Goal: Transaction & Acquisition: Purchase product/service

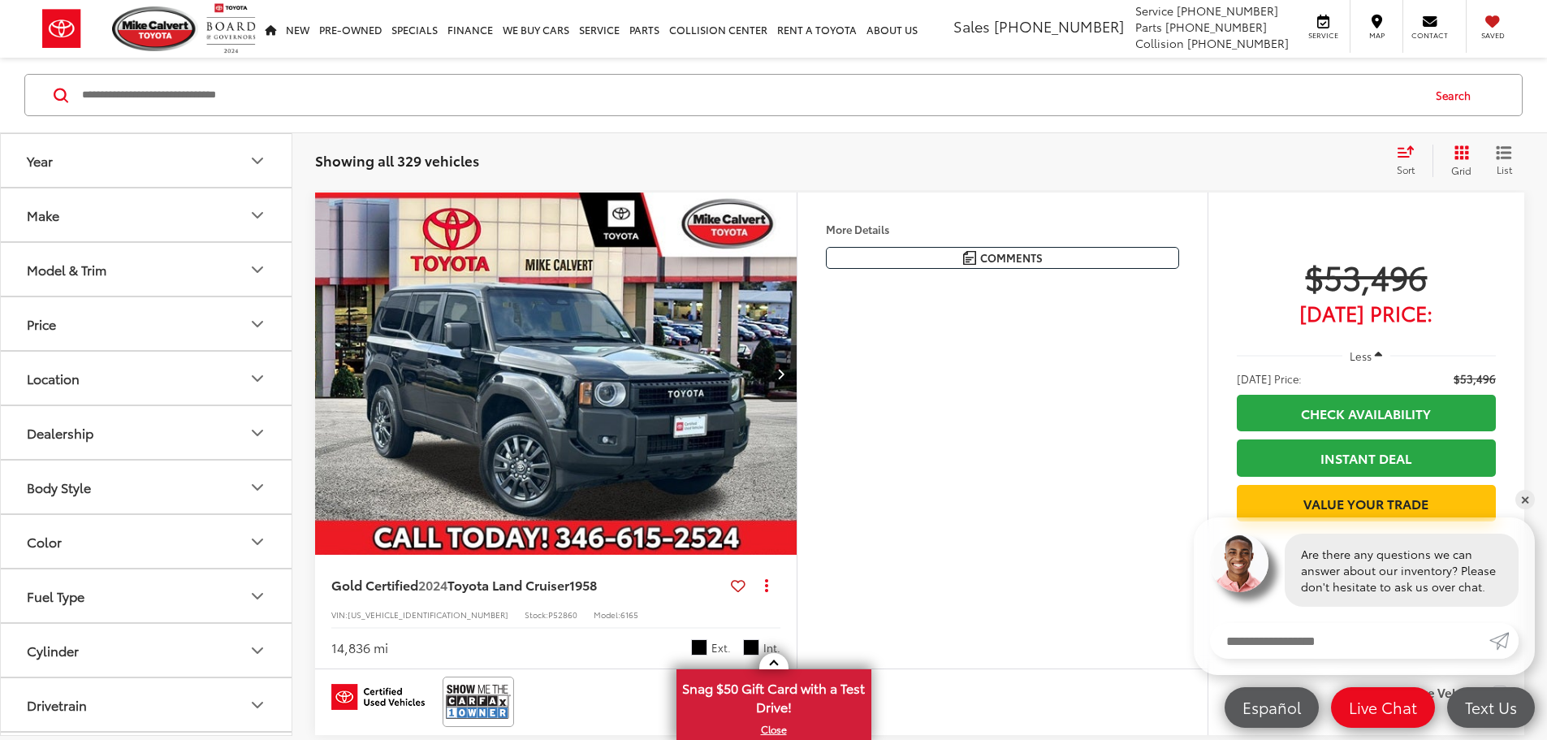
click at [252, 213] on icon "Make" at bounding box center [257, 214] width 19 height 19
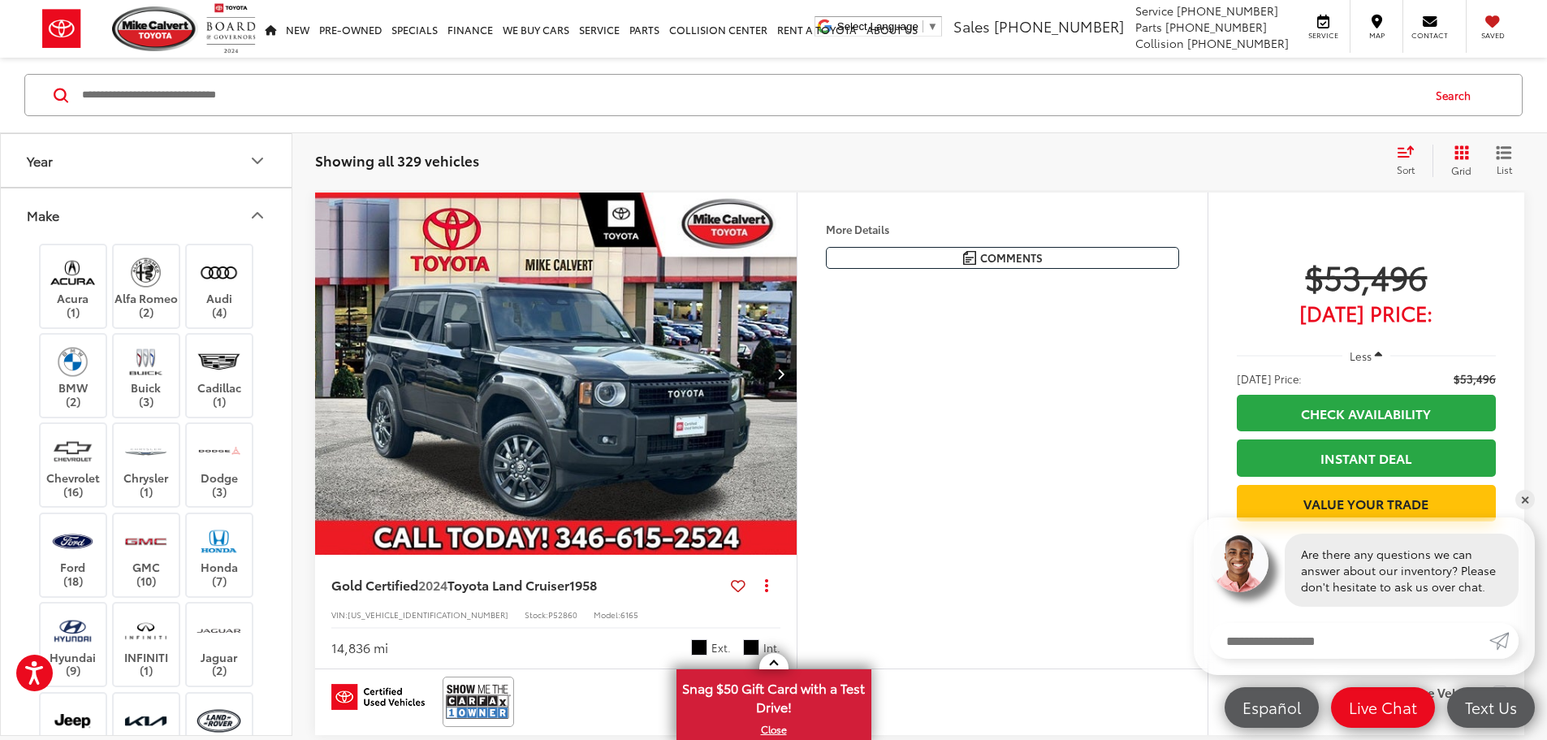
click at [261, 227] on button "Make" at bounding box center [147, 214] width 292 height 53
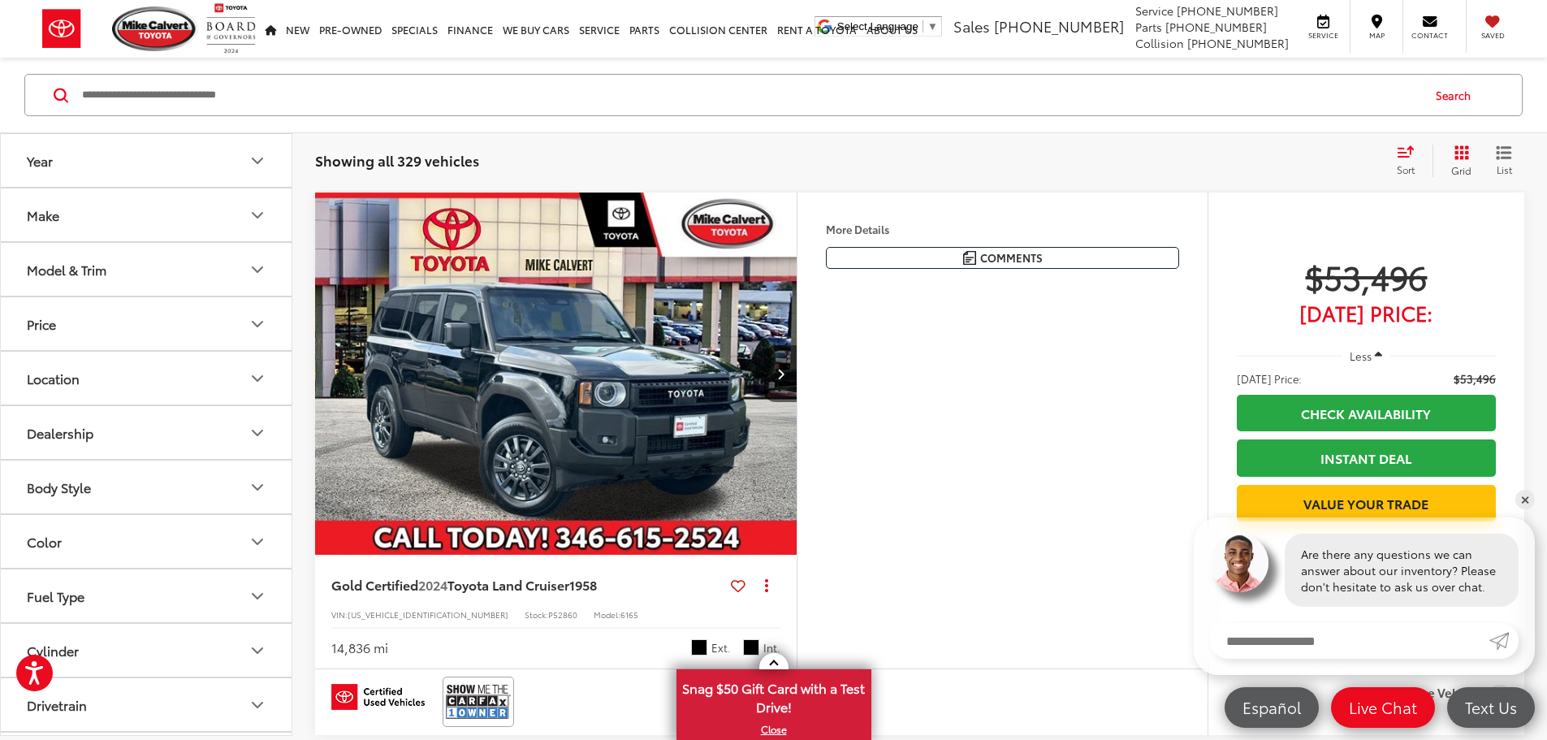
click at [240, 178] on button "Year" at bounding box center [147, 160] width 292 height 53
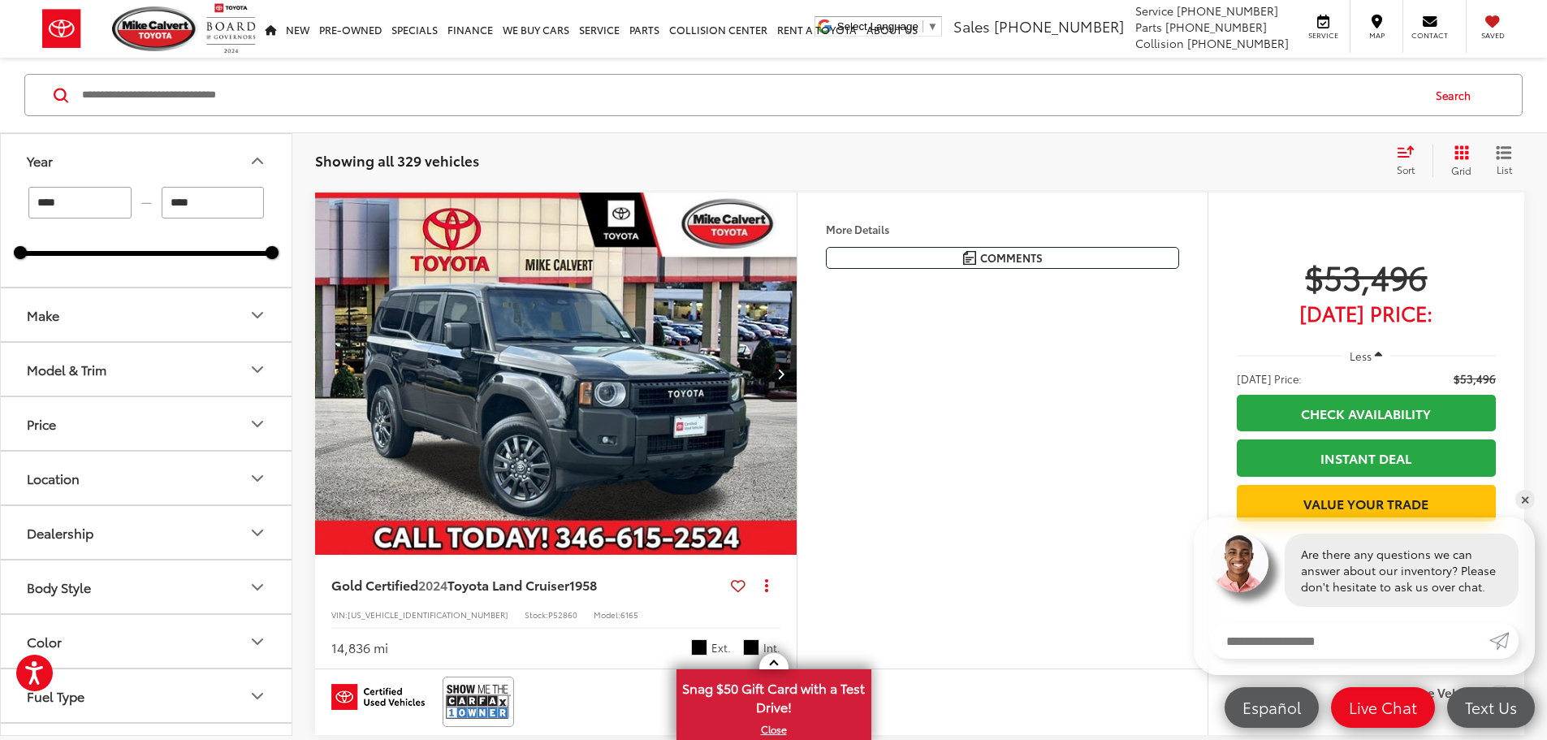
click at [107, 201] on input "****" at bounding box center [79, 203] width 103 height 32
click at [109, 201] on input "****" at bounding box center [79, 203] width 103 height 32
type input "****"
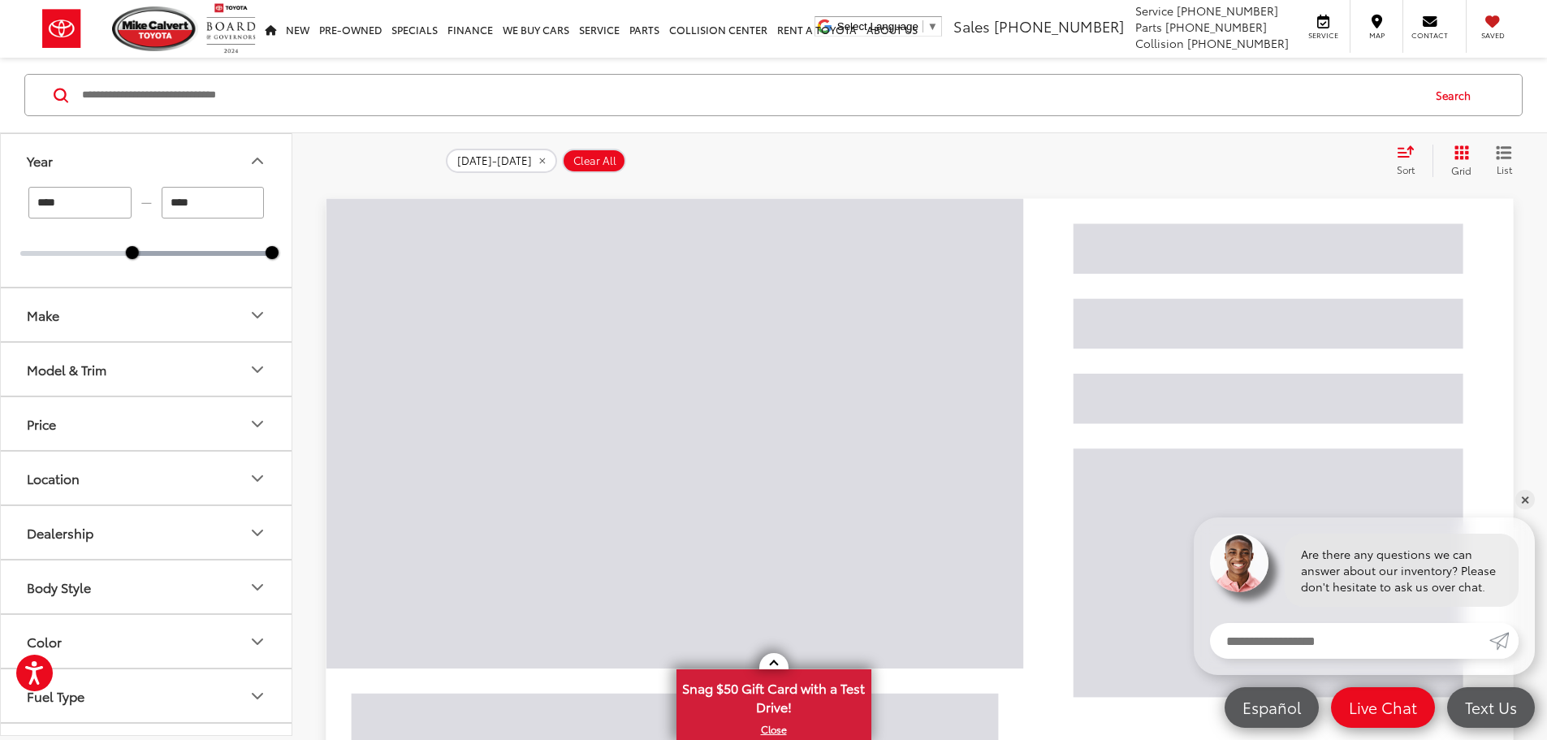
type input "****"
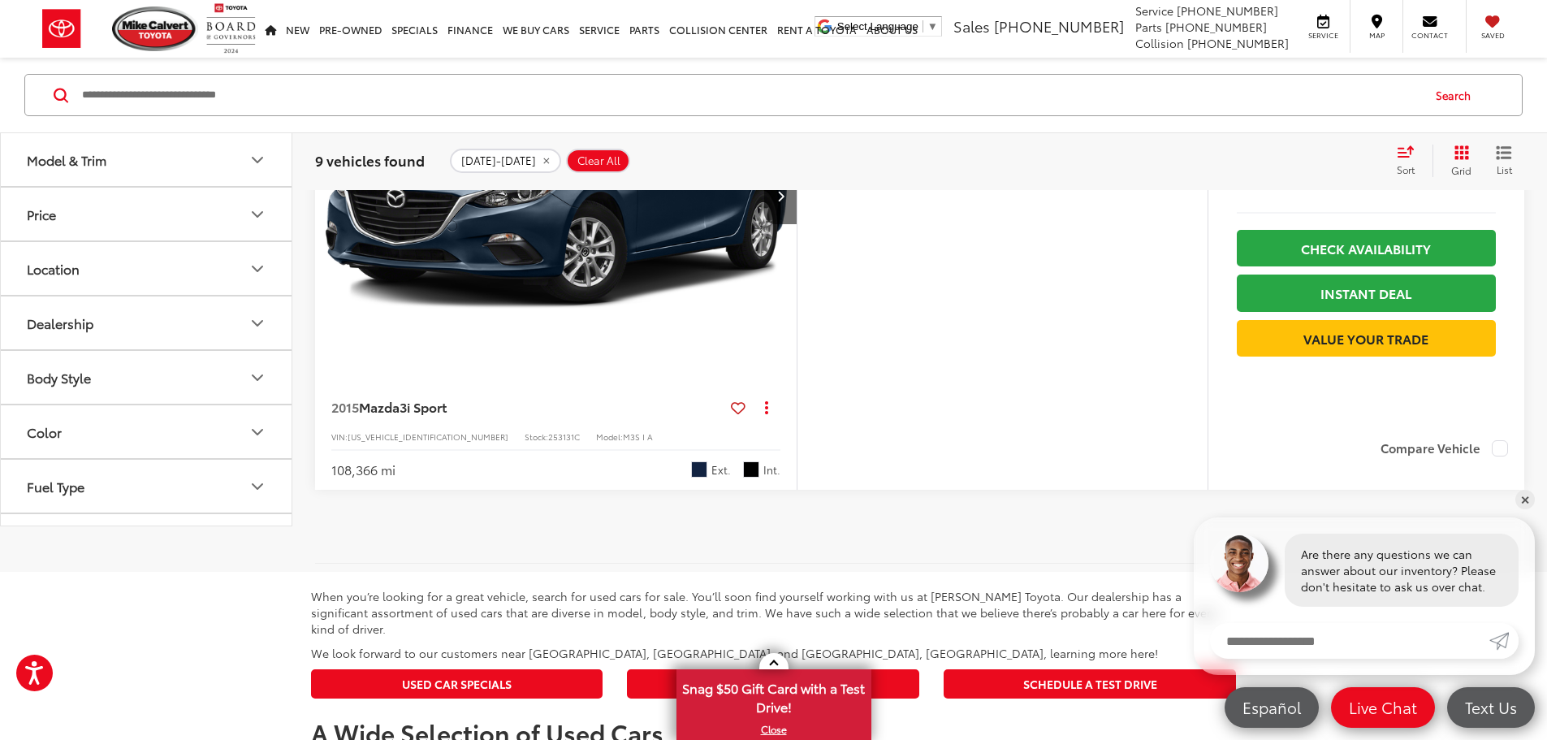
scroll to position [4791, 0]
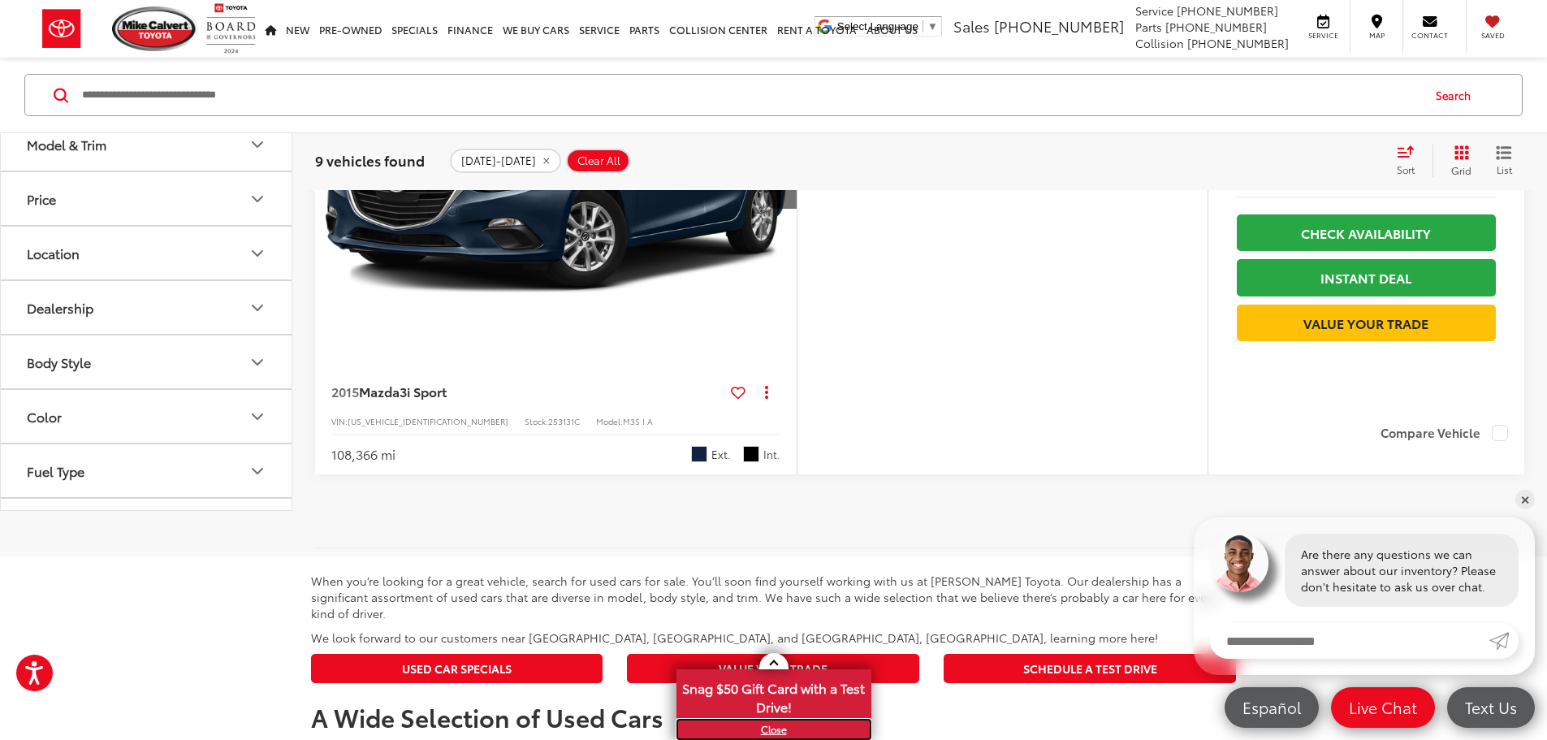
click at [767, 724] on link "X" at bounding box center [774, 729] width 192 height 18
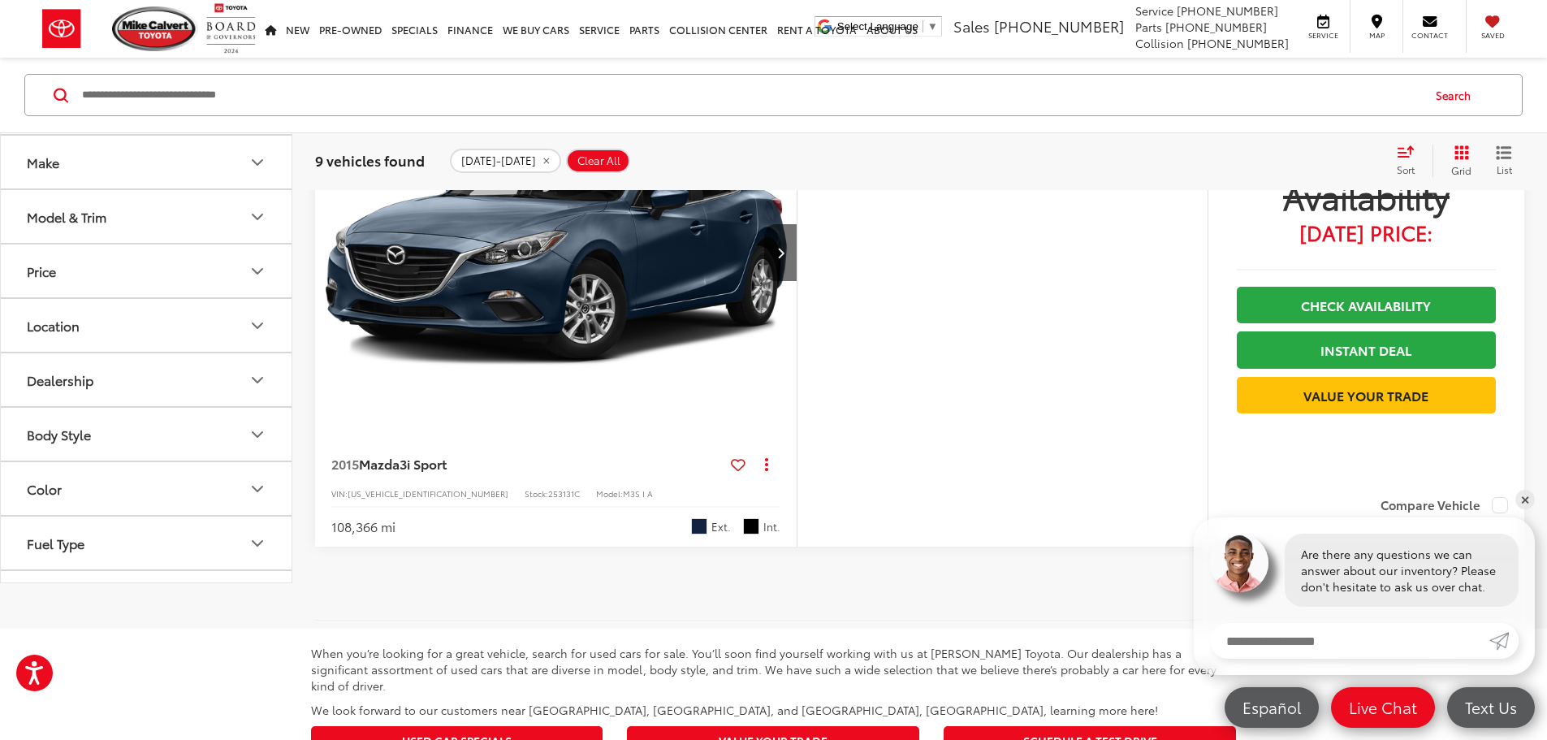
scroll to position [4710, 0]
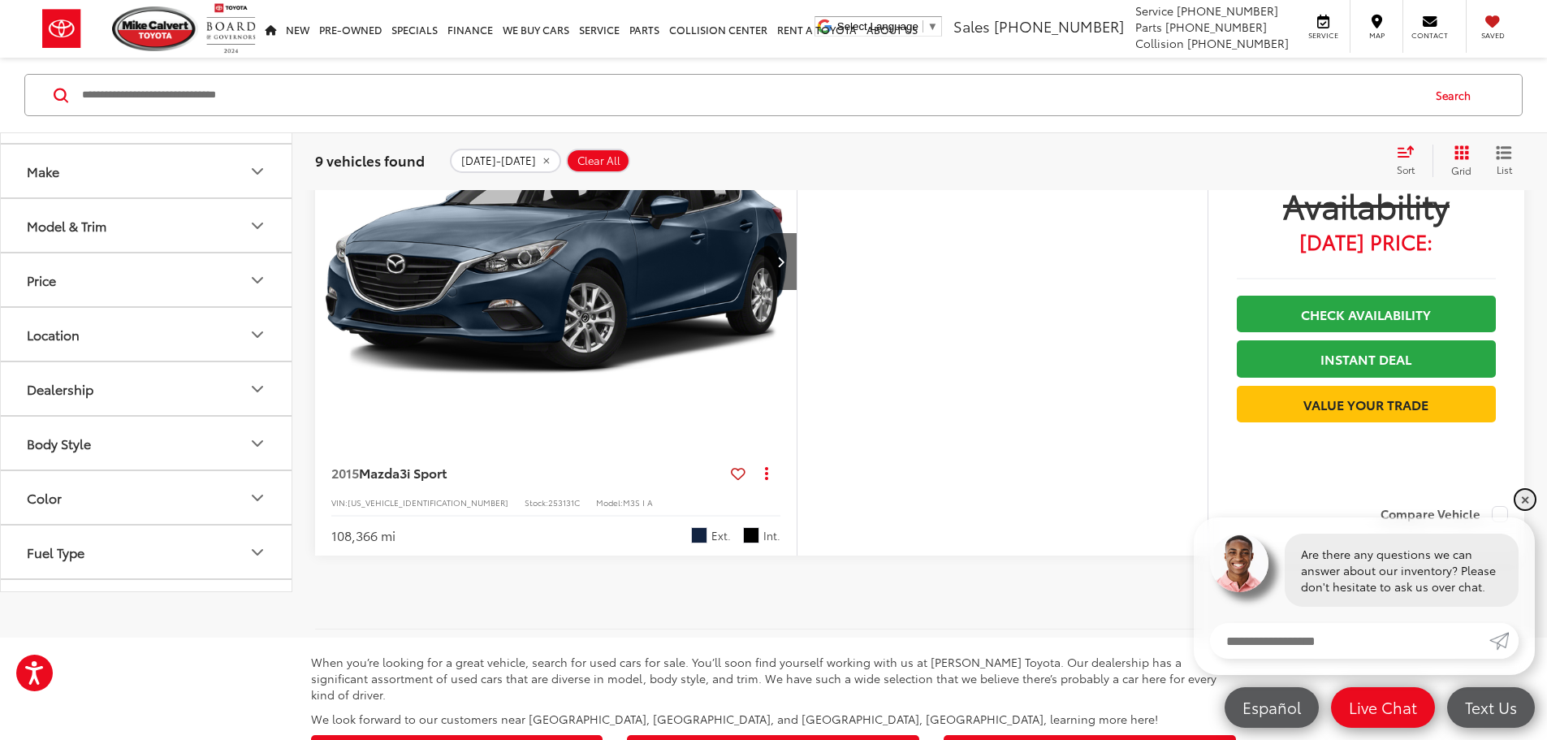
click at [1525, 501] on link "✕" at bounding box center [1524, 499] width 19 height 19
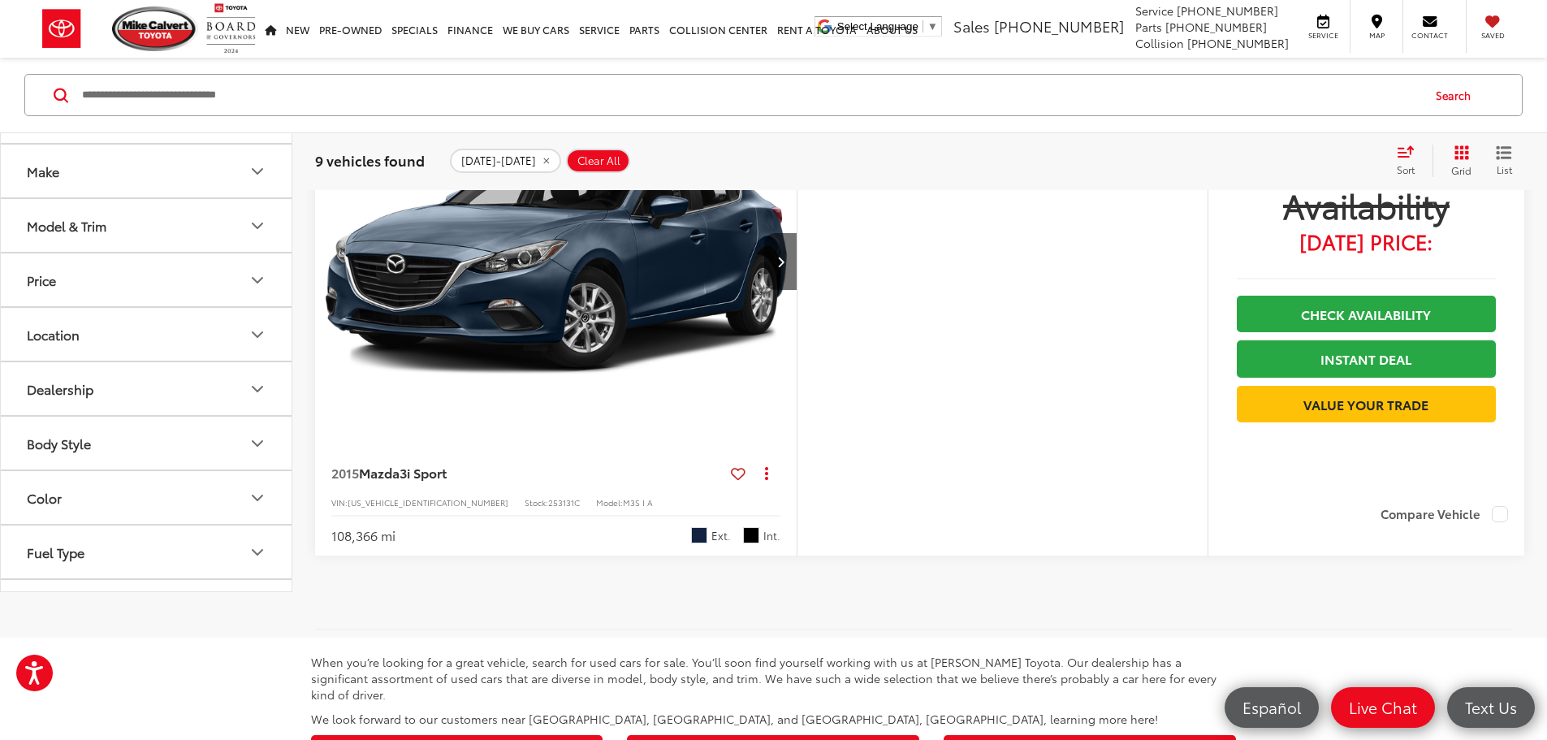
click at [0, 0] on button "More..." at bounding box center [0, 0] width 0 height 0
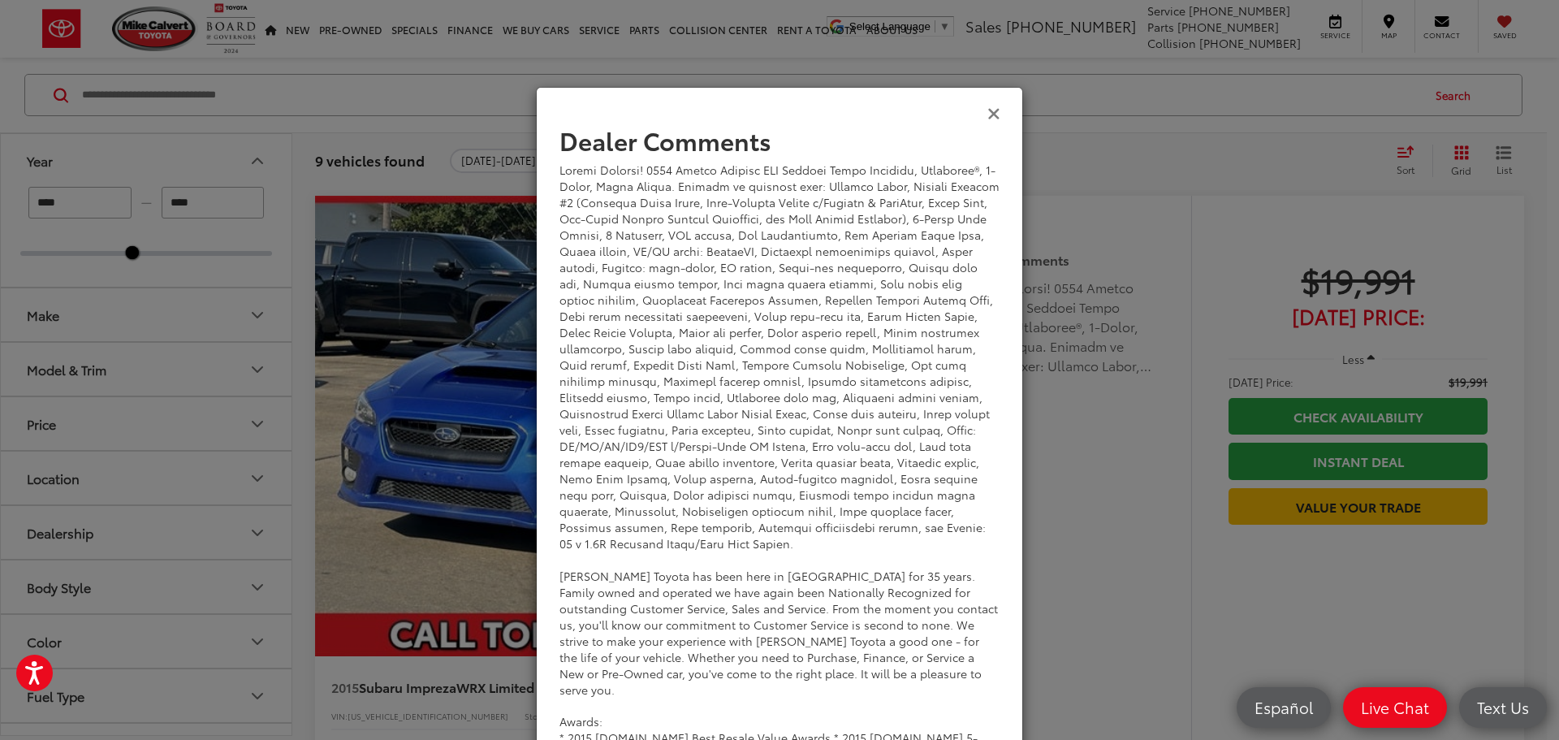
click at [992, 104] on icon "Close" at bounding box center [994, 112] width 13 height 17
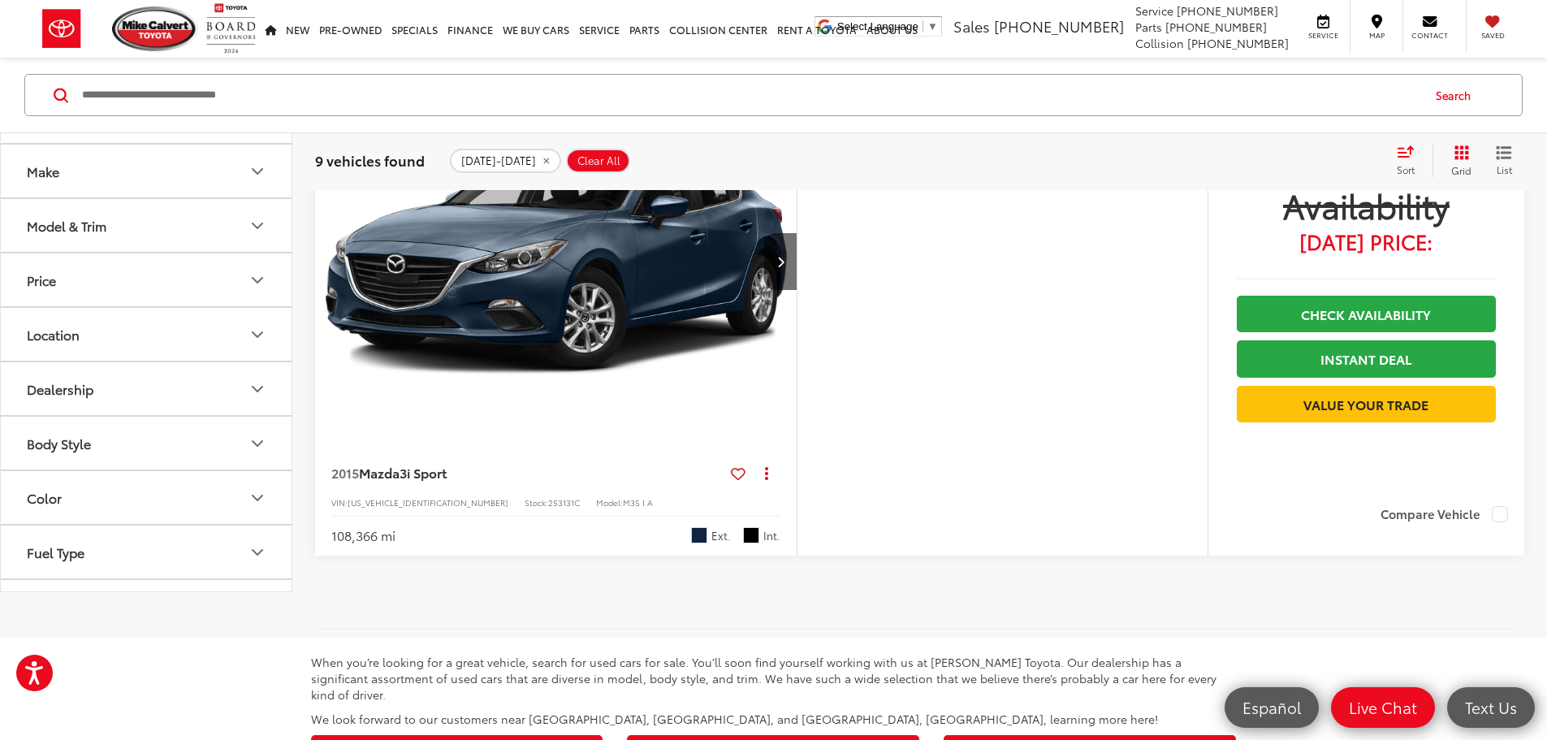
scroll to position [0, 1848]
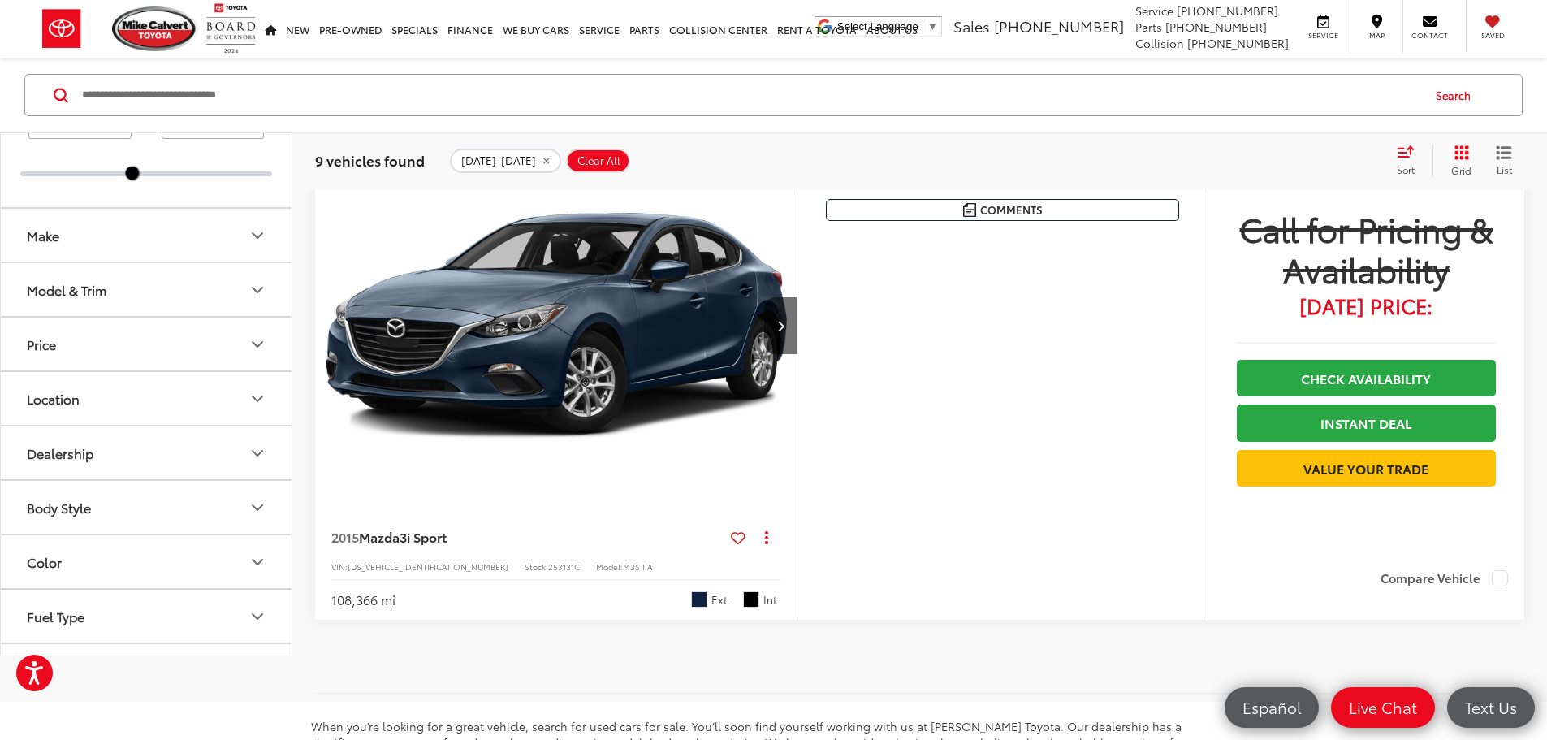
scroll to position [4629, 0]
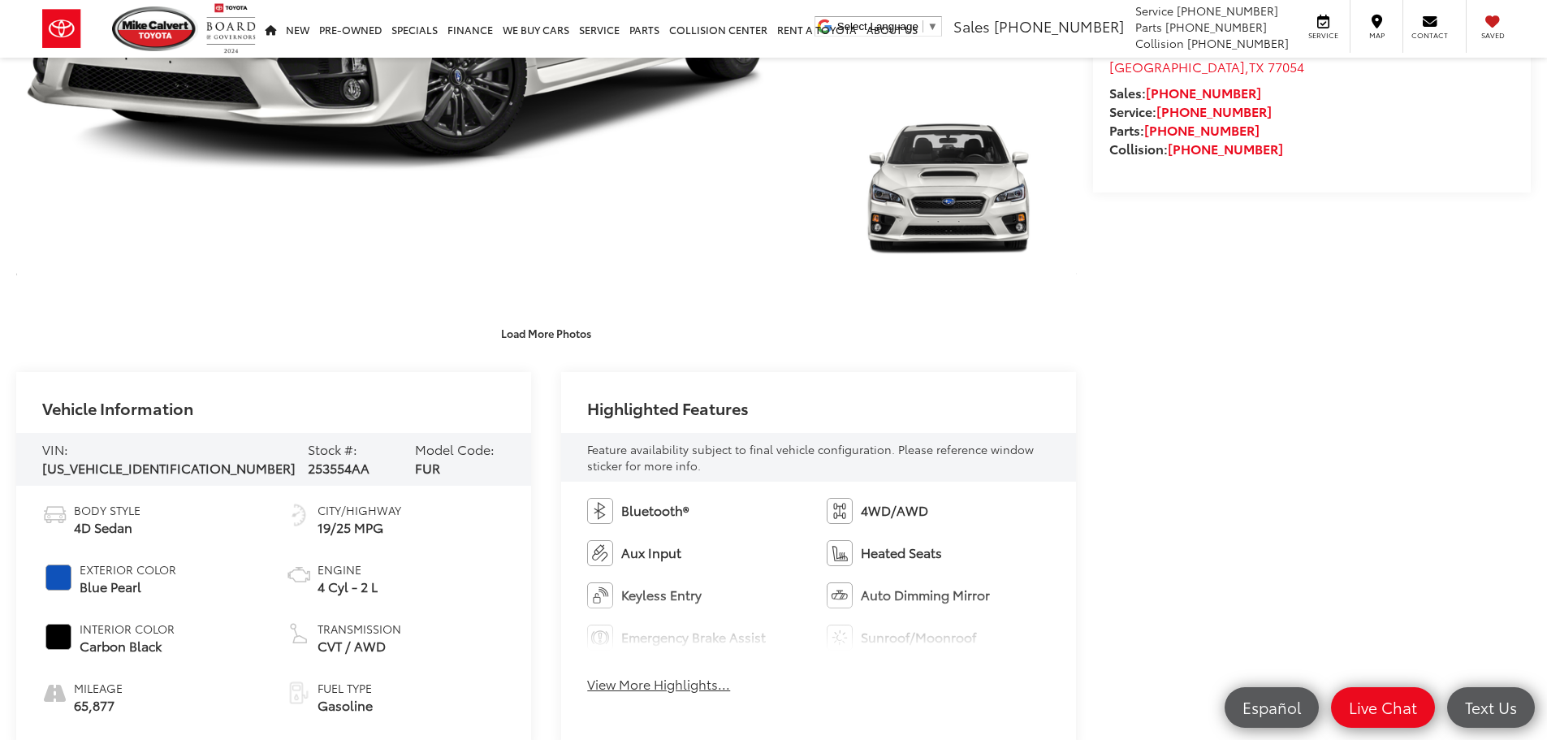
scroll to position [731, 0]
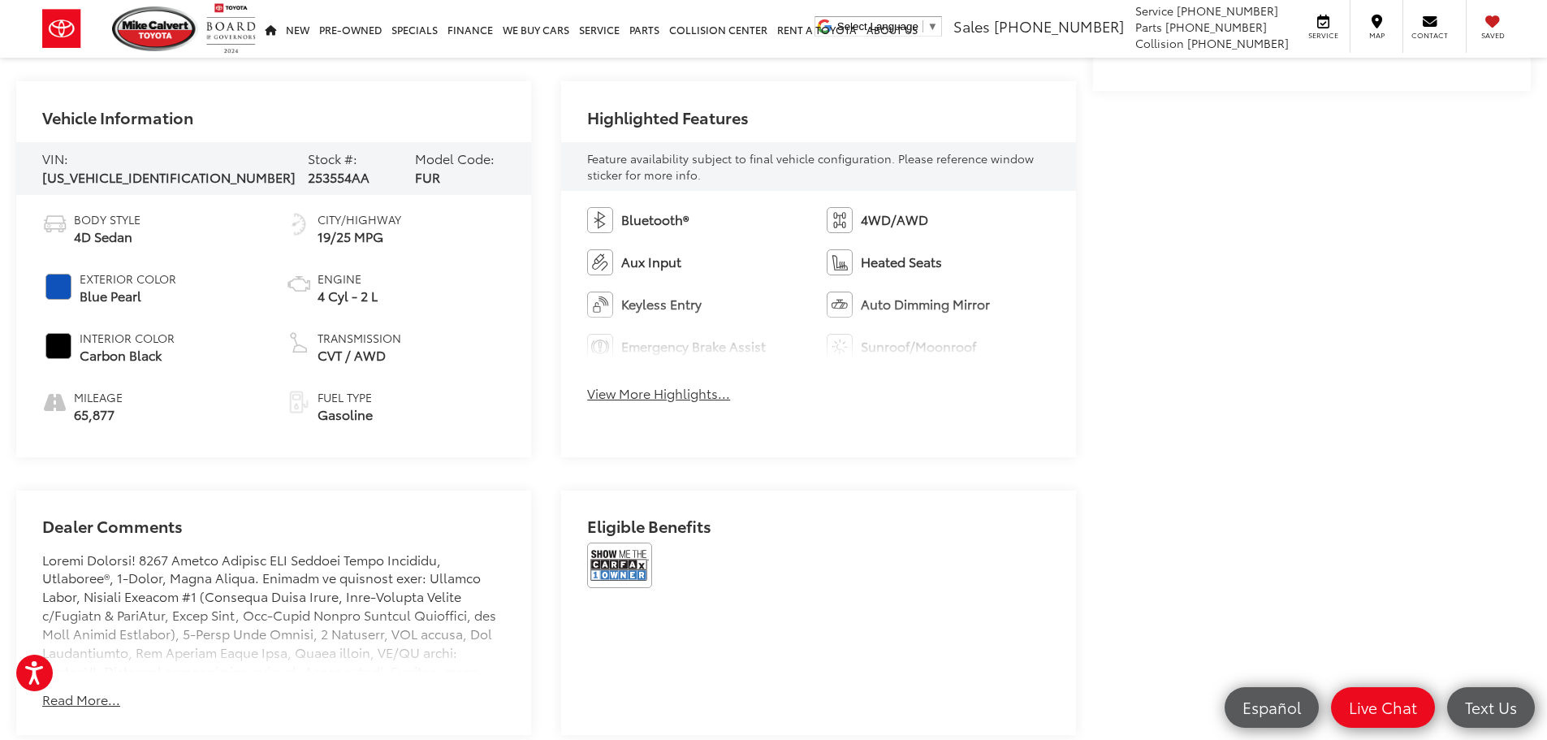
click at [672, 392] on button "View More Highlights..." at bounding box center [658, 393] width 143 height 19
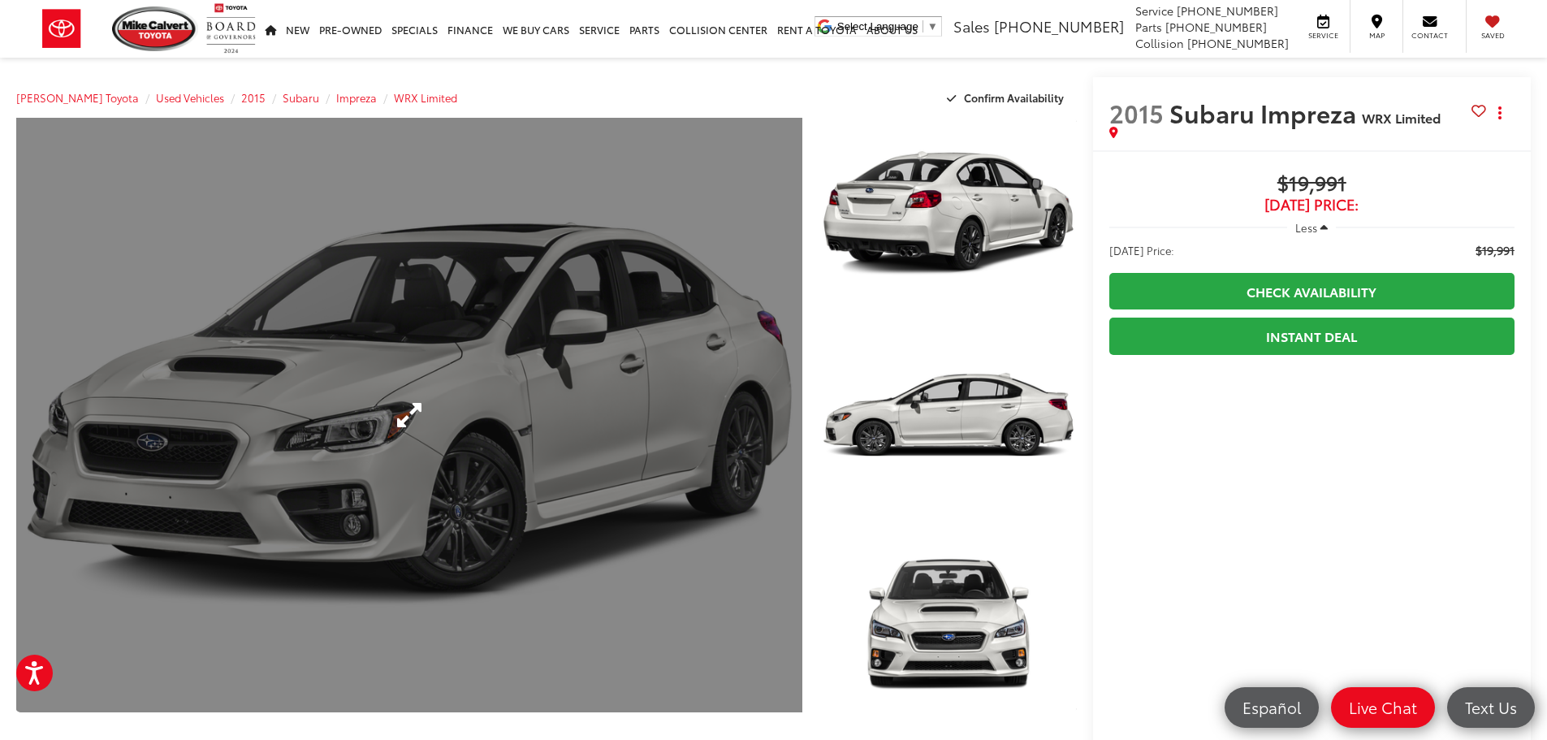
scroll to position [0, 0]
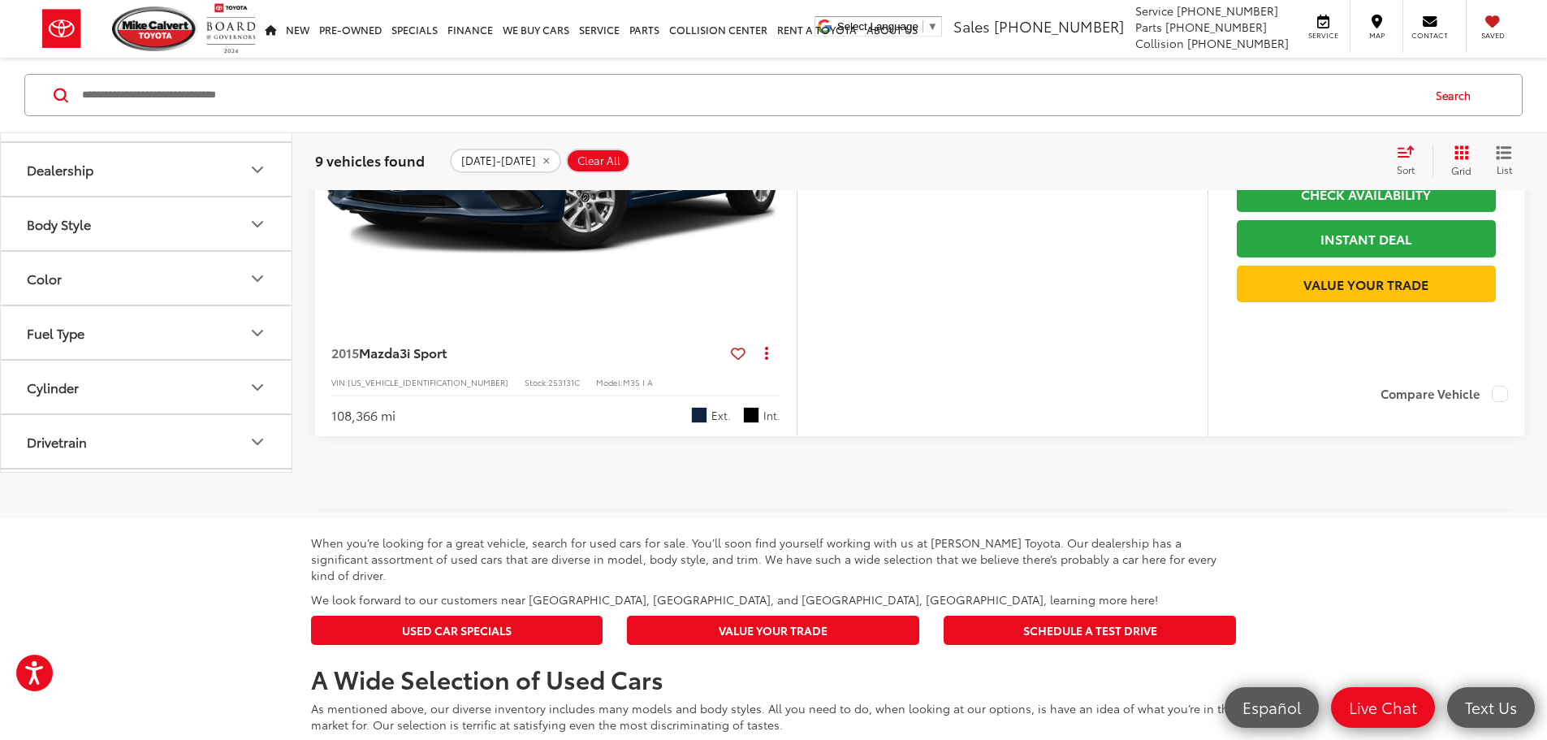
scroll to position [4710, 0]
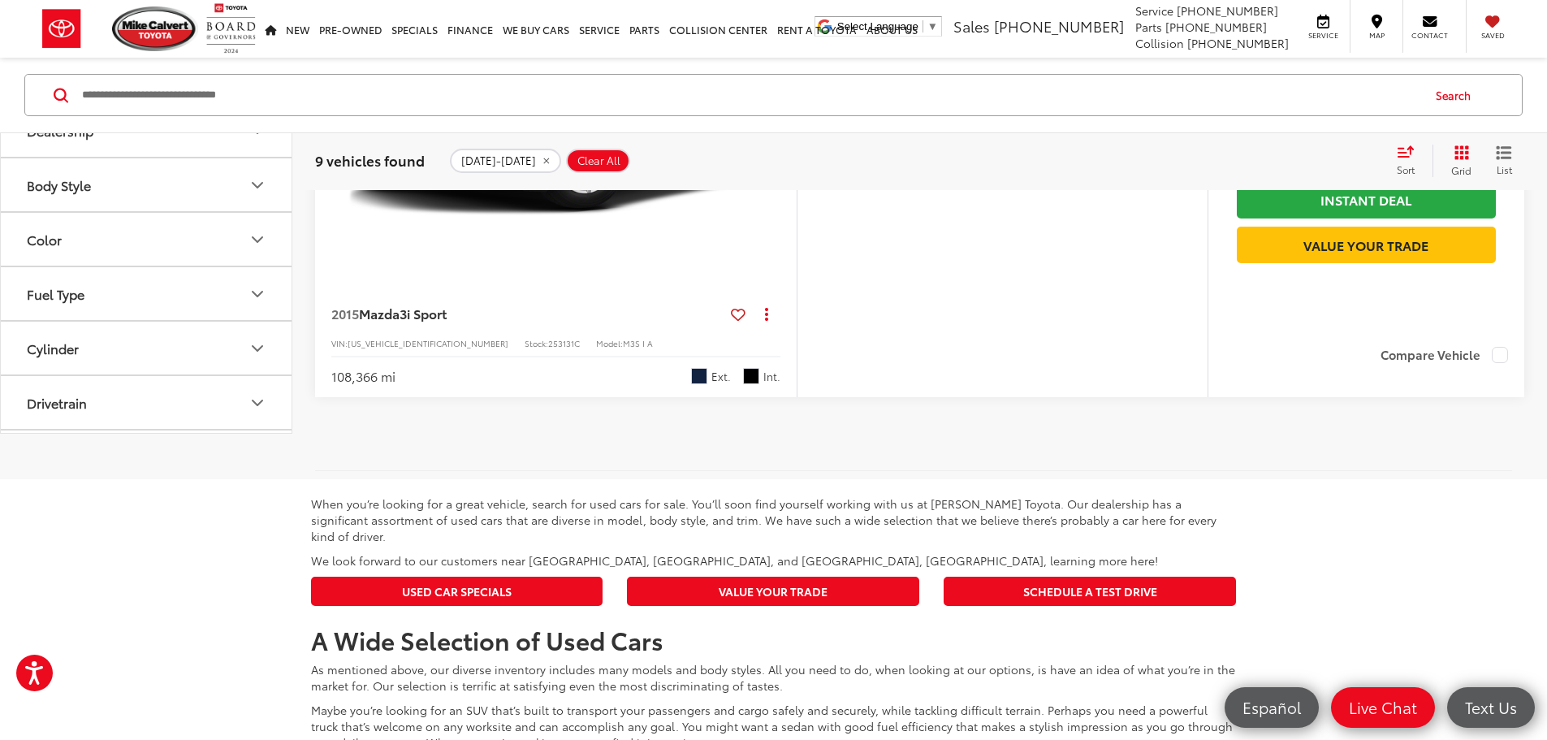
scroll to position [4873, 0]
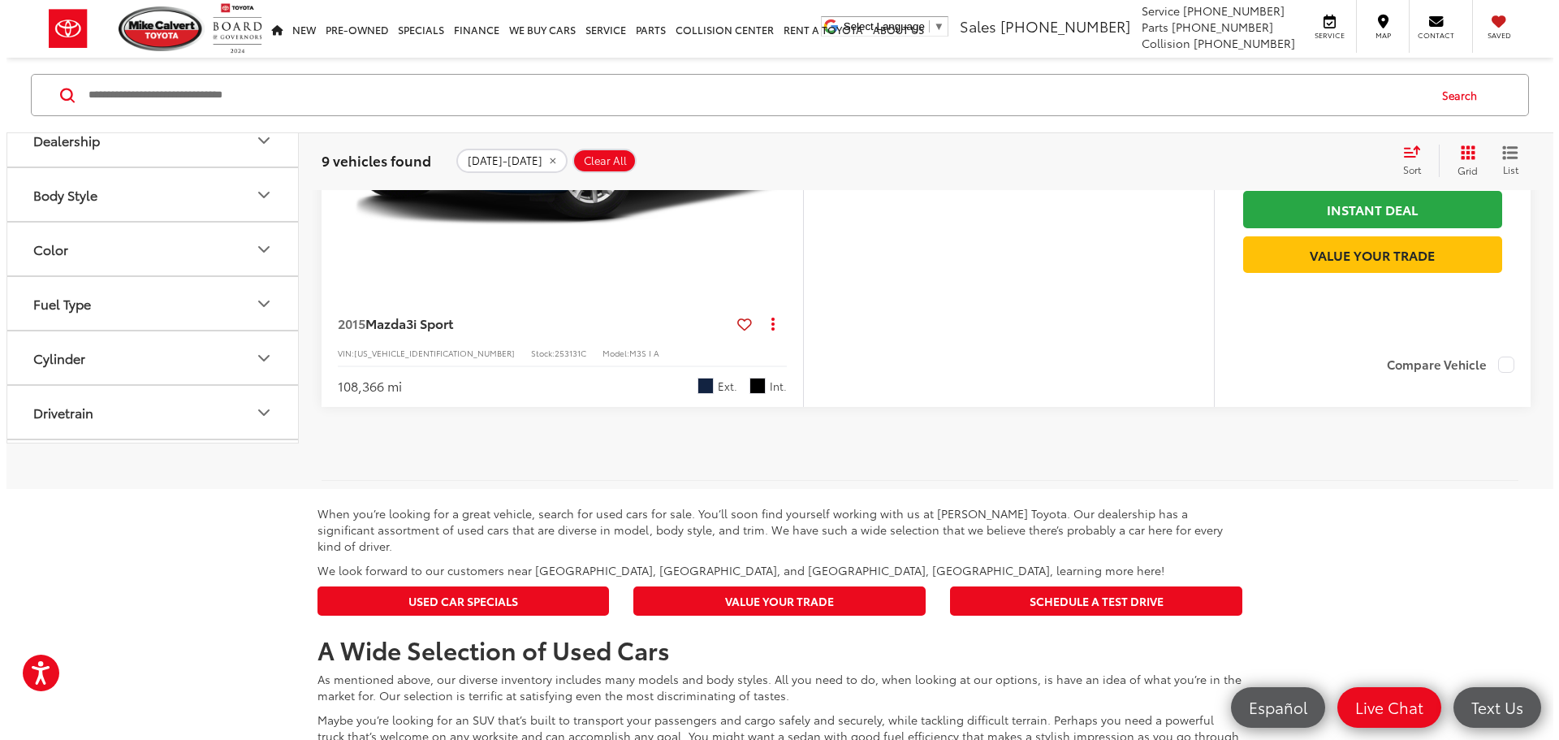
scroll to position [4791, 0]
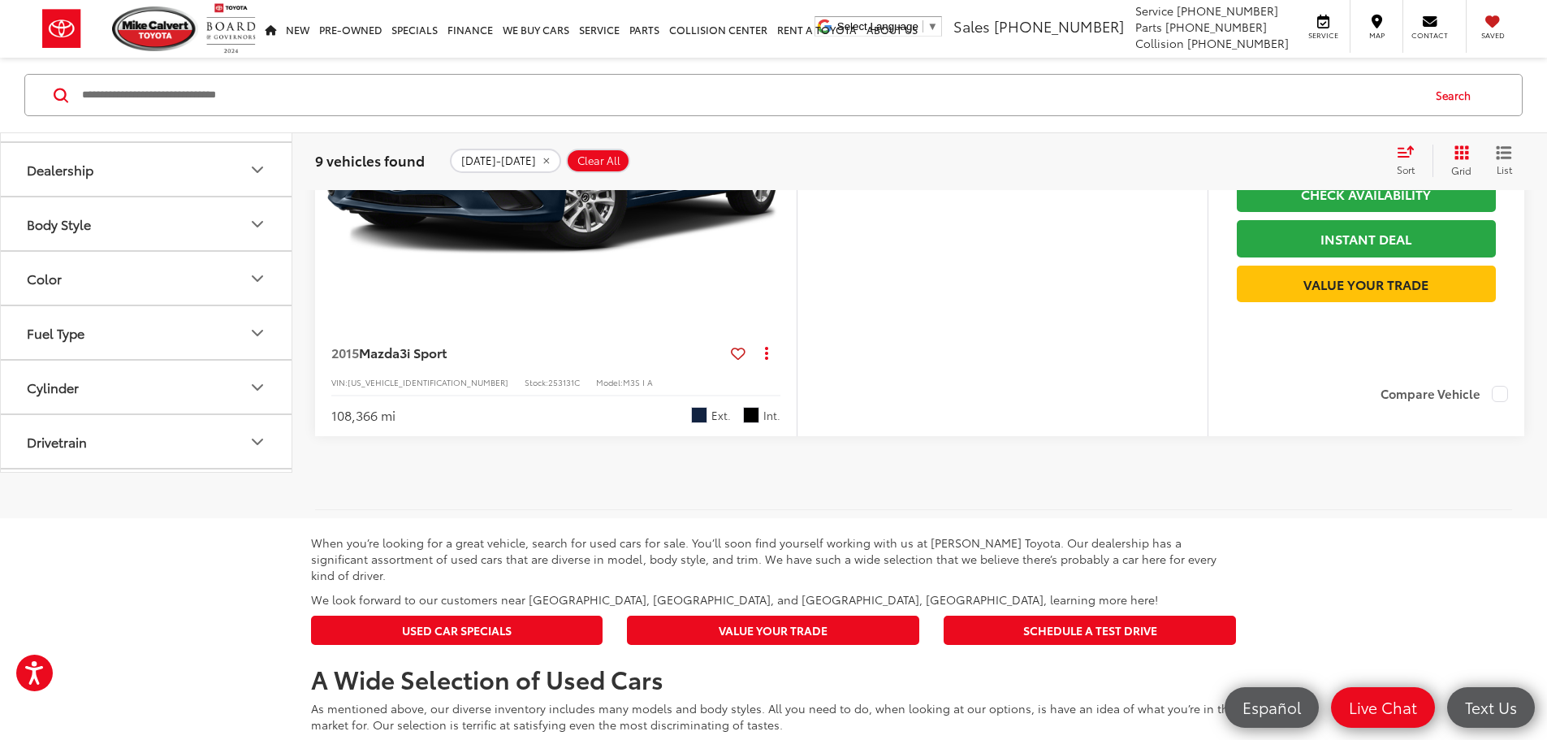
click at [0, 0] on button "More..." at bounding box center [0, 0] width 0 height 0
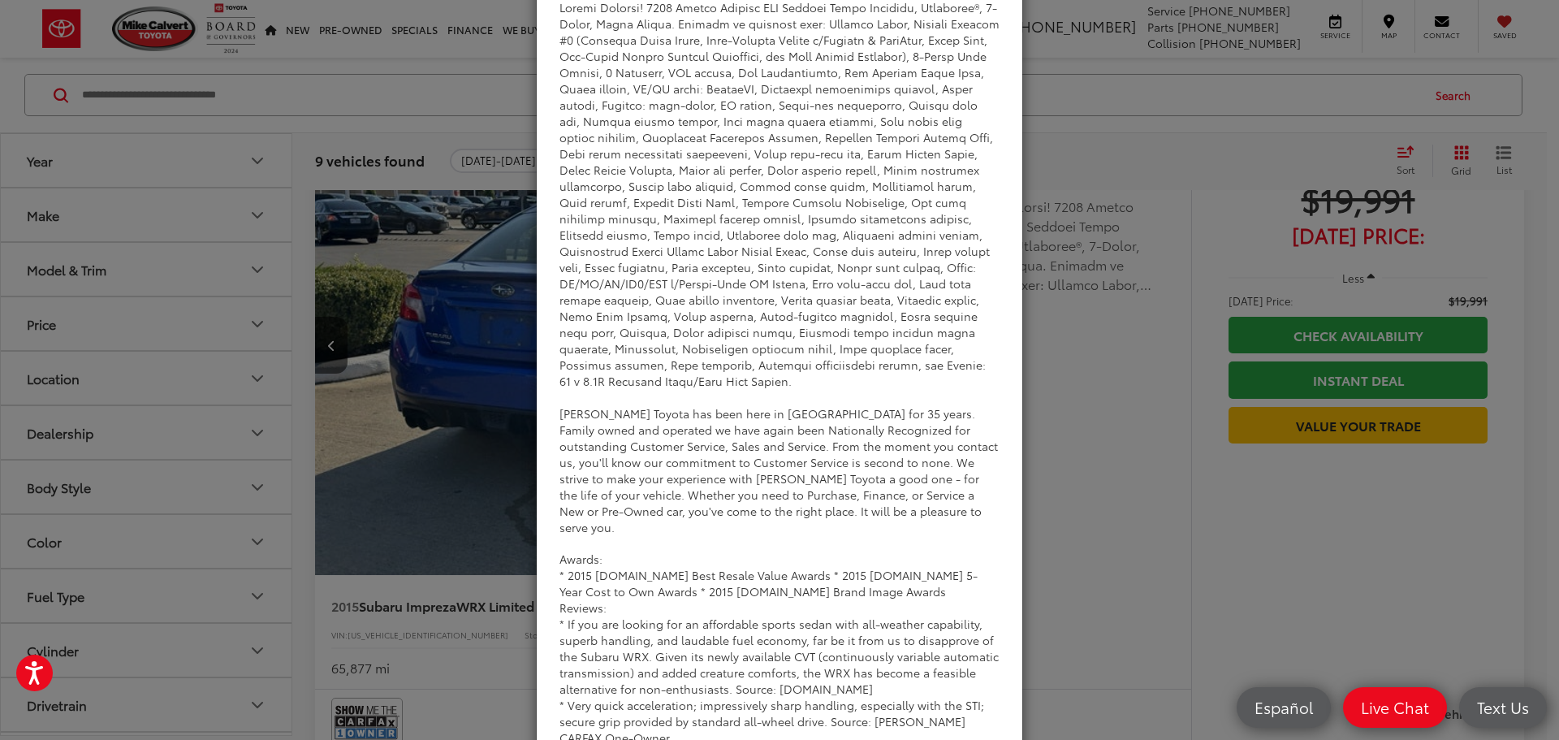
scroll to position [0, 0]
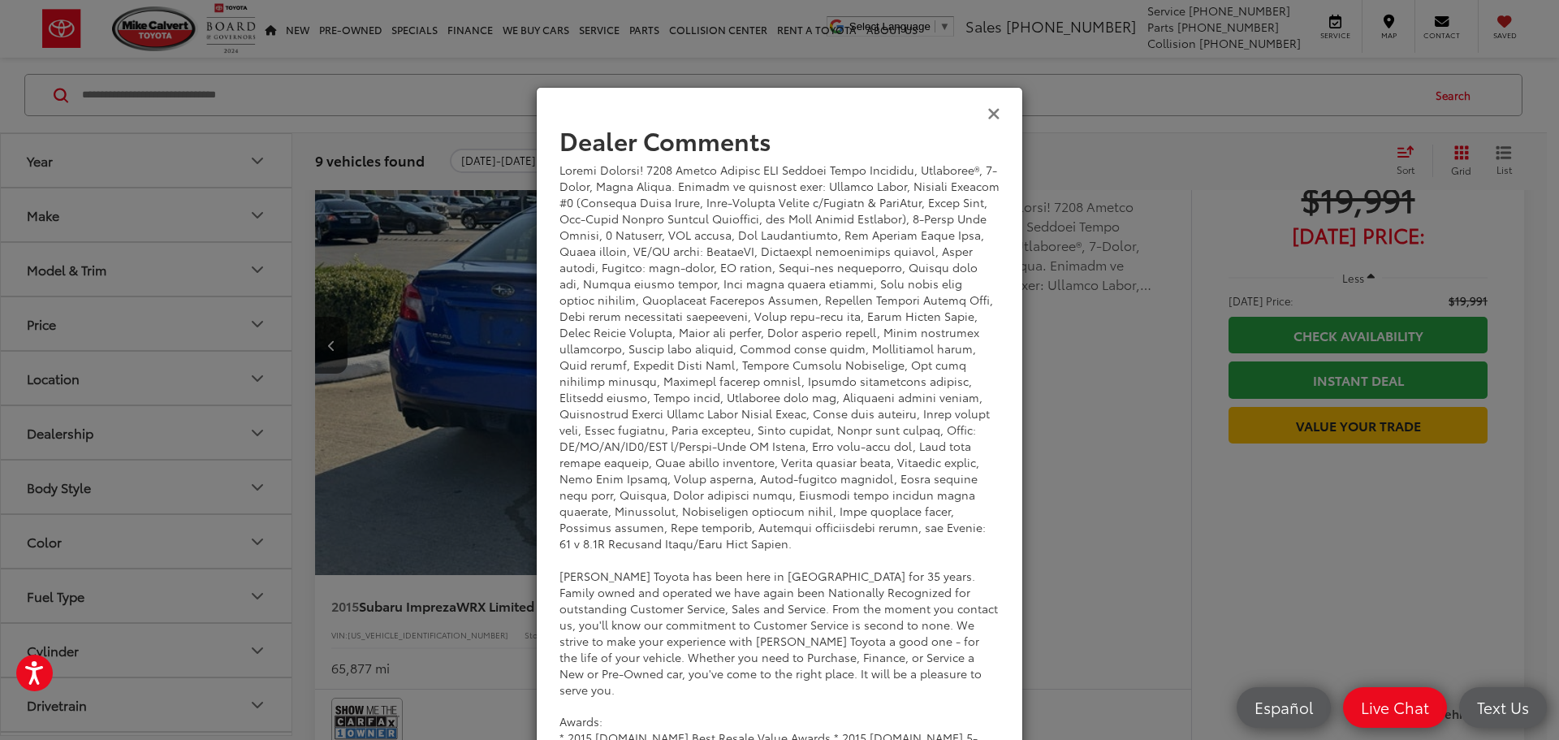
click at [991, 111] on icon "Close" at bounding box center [994, 112] width 13 height 17
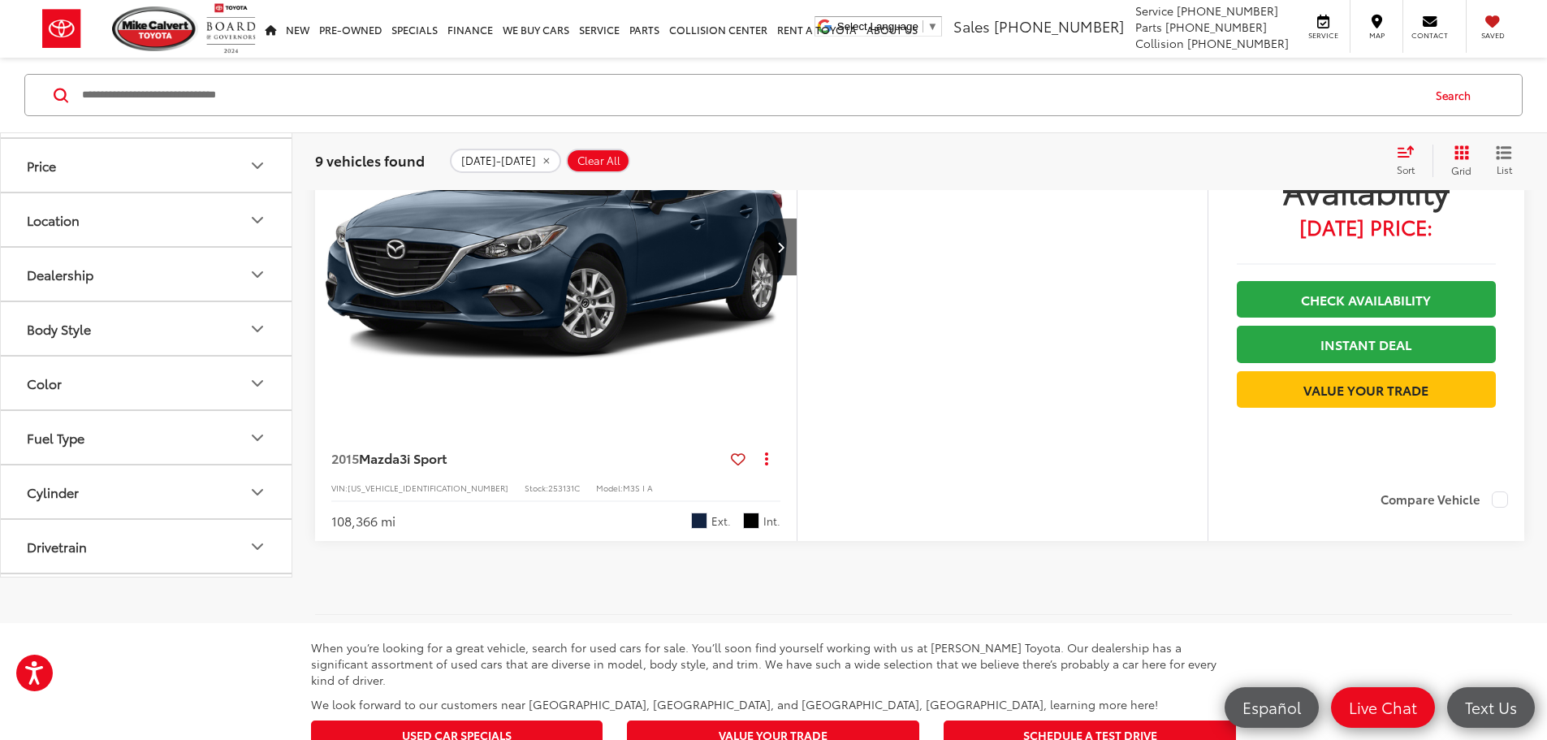
scroll to position [4873, 0]
